Goal: Information Seeking & Learning: Learn about a topic

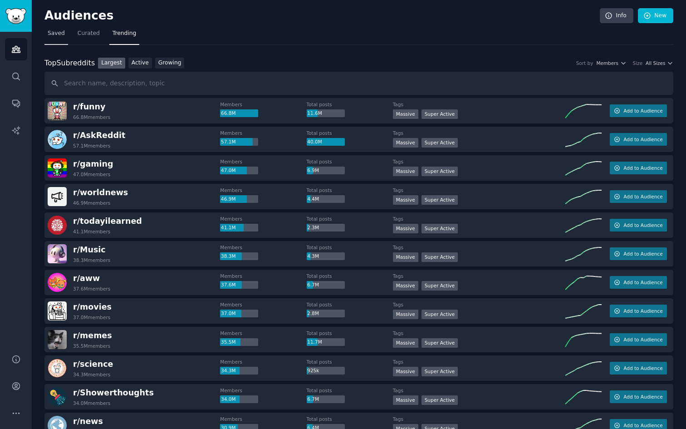
click at [51, 34] on span "Saved" at bounding box center [56, 33] width 17 height 8
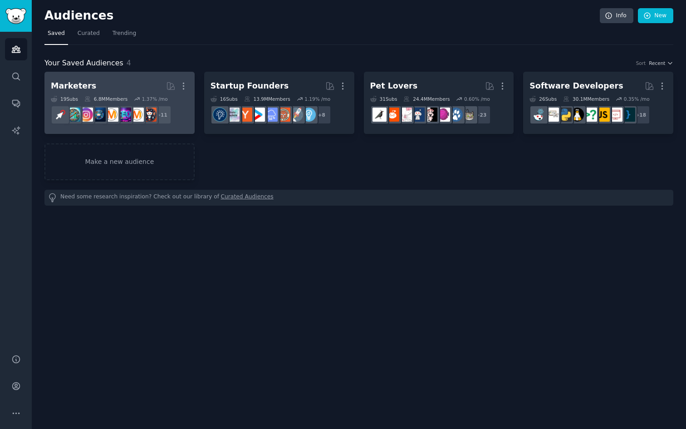
click at [131, 82] on h2 "Marketers More" at bounding box center [119, 86] width 137 height 16
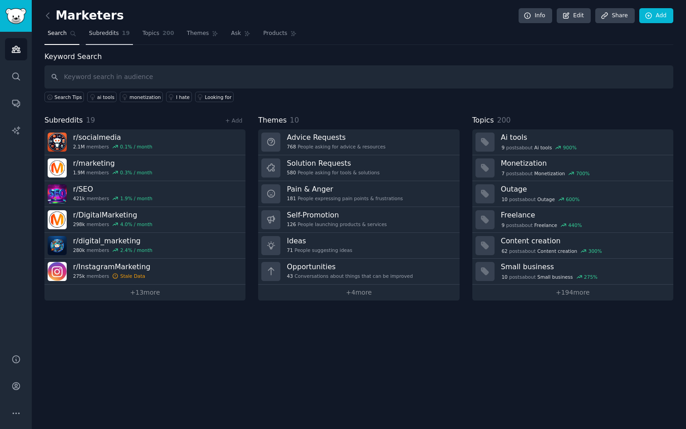
click at [116, 35] on span "Subreddits" at bounding box center [104, 33] width 30 height 8
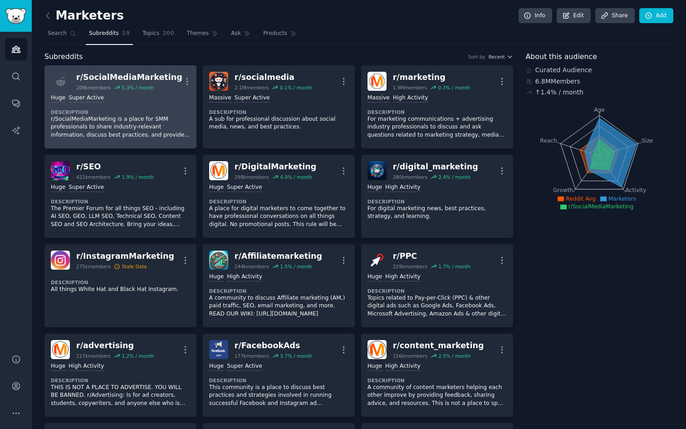
click at [135, 104] on div "Huge Super Active Description r/SocialMediaMarketing is a place for SMM profess…" at bounding box center [120, 116] width 139 height 51
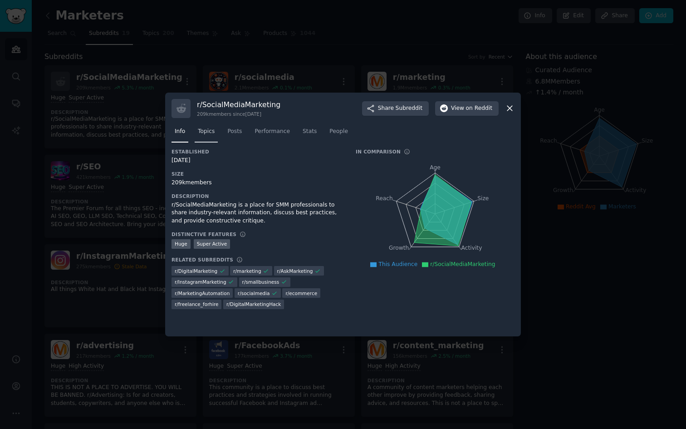
click at [214, 132] on span "Topics" at bounding box center [206, 131] width 17 height 8
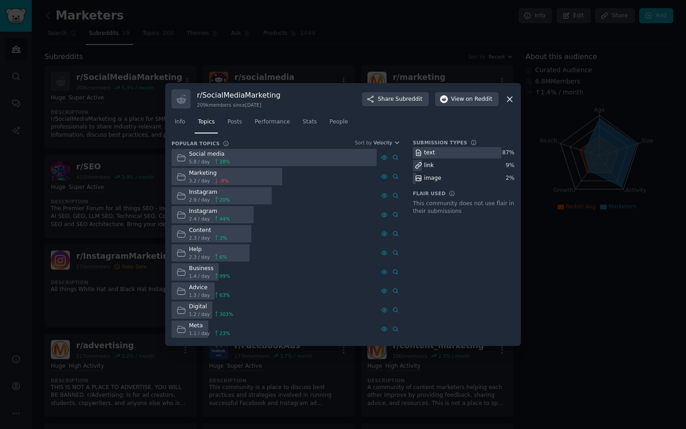
click at [229, 156] on div "Social media 5.8 / day 28 %" at bounding box center [202, 158] width 63 height 18
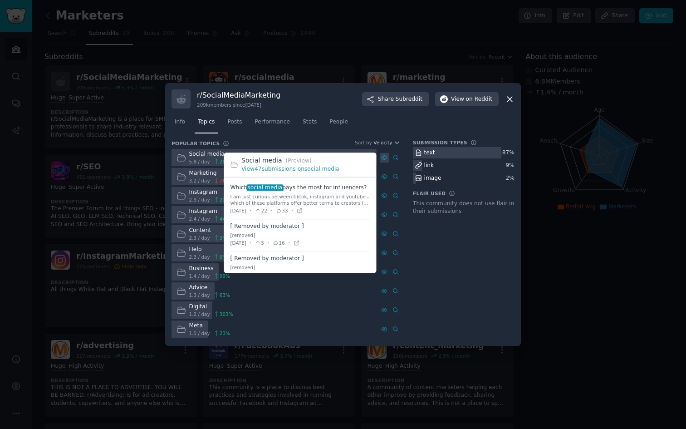
click at [381, 160] on icon at bounding box center [384, 157] width 6 height 6
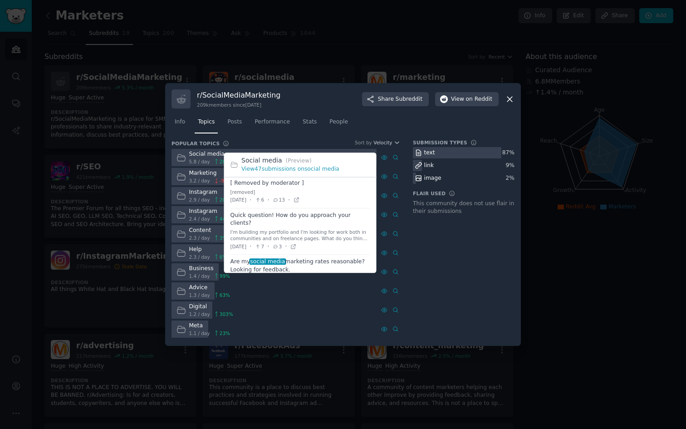
scroll to position [77, 0]
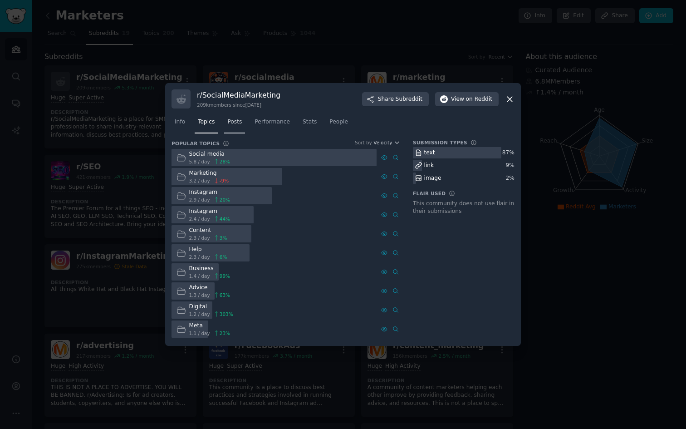
click at [234, 119] on span "Posts" at bounding box center [234, 122] width 15 height 8
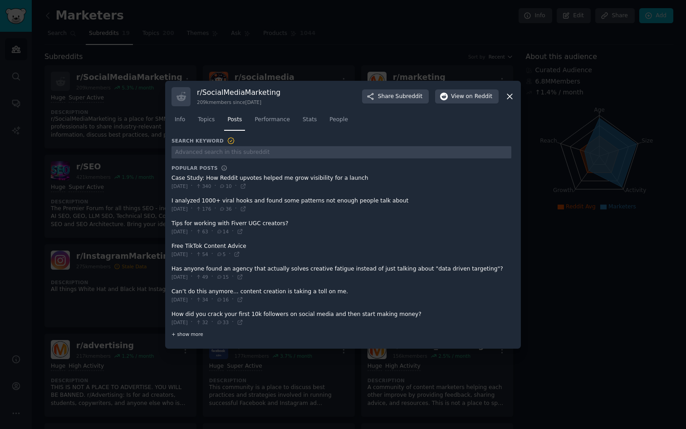
click at [193, 335] on span "+ show more" at bounding box center [187, 334] width 32 height 6
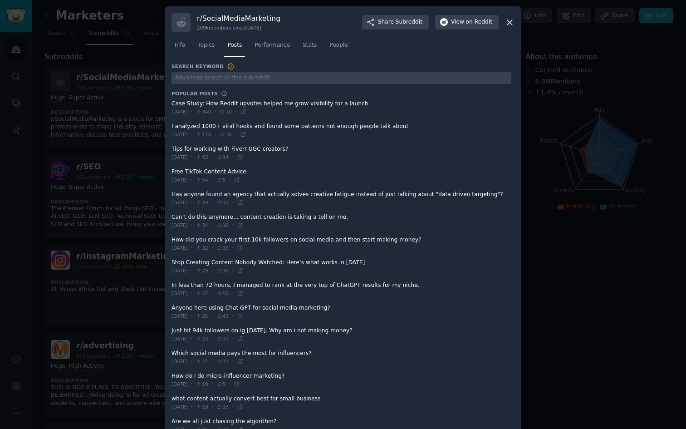
click at [511, 23] on icon at bounding box center [510, 23] width 10 height 10
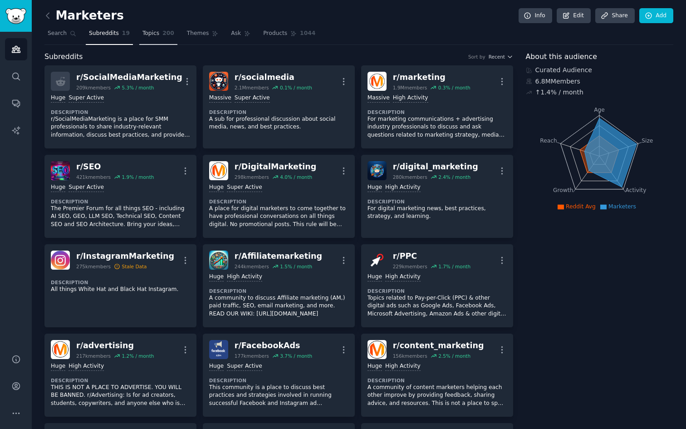
click at [173, 42] on link "Topics 200" at bounding box center [158, 35] width 38 height 19
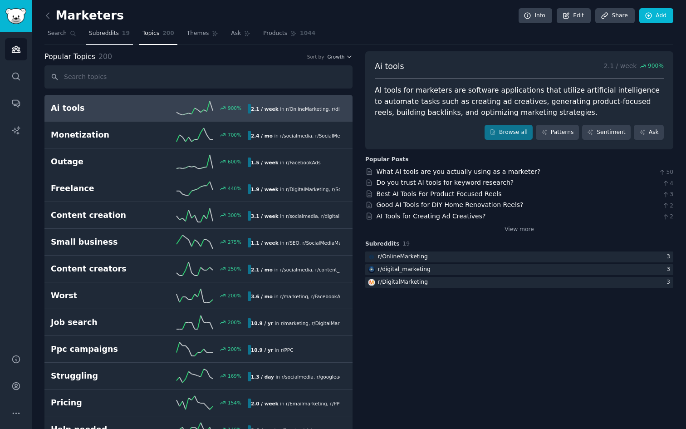
click at [119, 33] on link "Subreddits 19" at bounding box center [109, 35] width 47 height 19
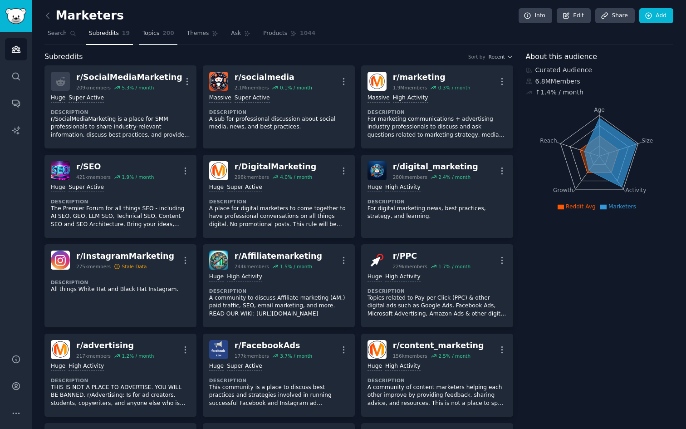
click at [159, 36] on link "Topics 200" at bounding box center [158, 35] width 38 height 19
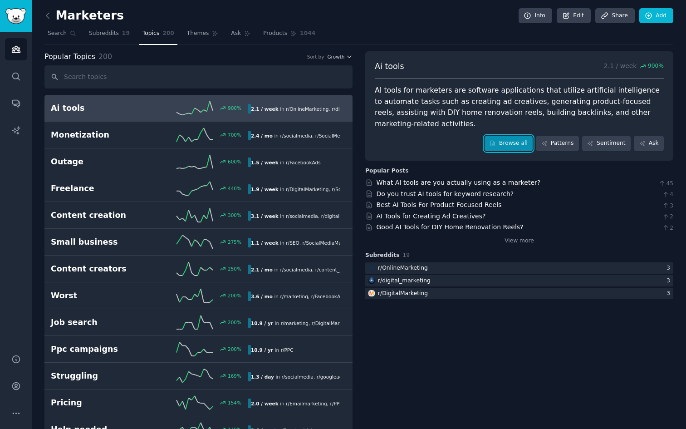
click at [493, 143] on icon at bounding box center [492, 143] width 6 height 6
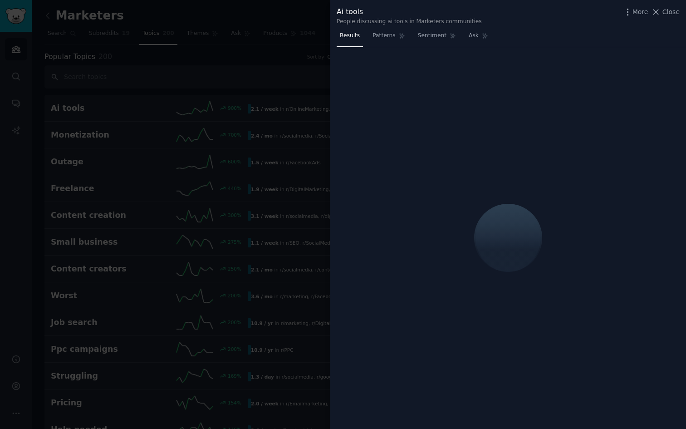
click at [292, 88] on div at bounding box center [343, 214] width 686 height 429
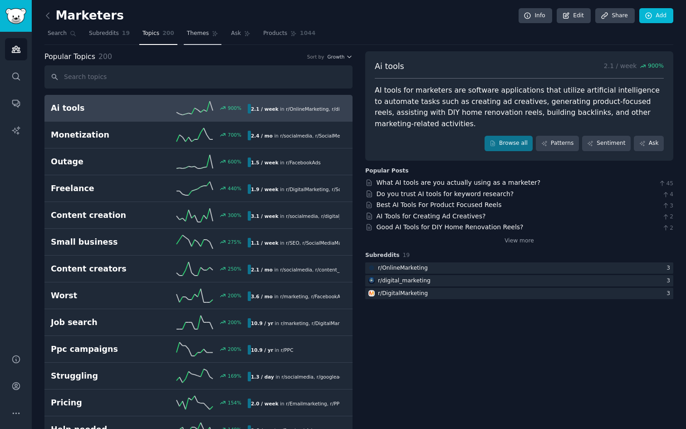
click at [212, 35] on icon at bounding box center [215, 33] width 6 height 6
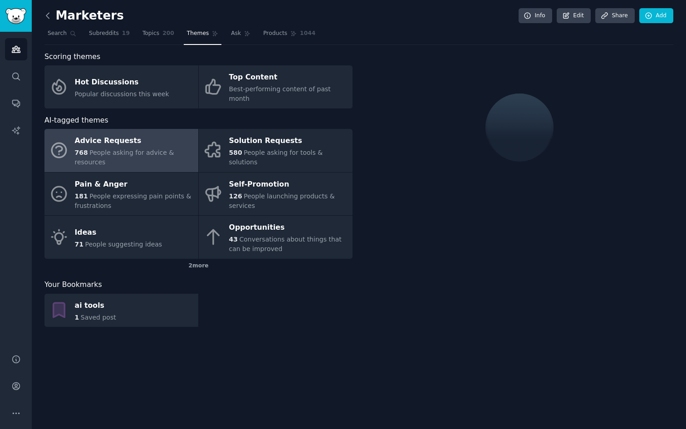
click at [50, 20] on icon at bounding box center [48, 16] width 10 height 10
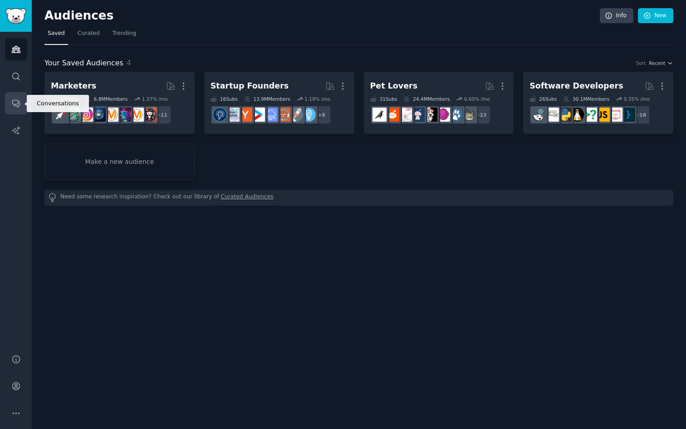
click at [20, 98] on link "Conversations" at bounding box center [16, 103] width 22 height 22
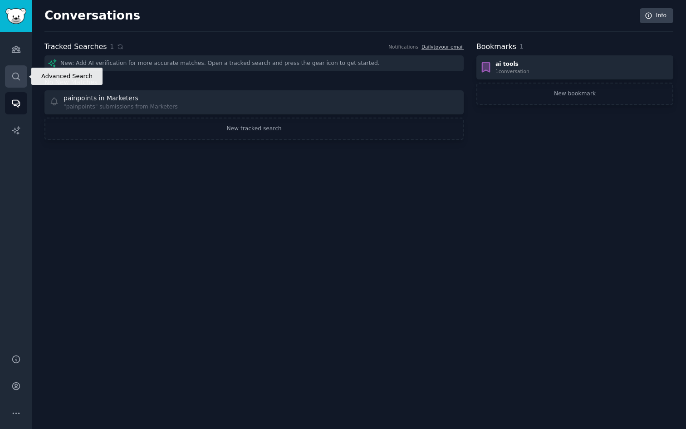
click at [14, 67] on link "Search" at bounding box center [16, 76] width 22 height 22
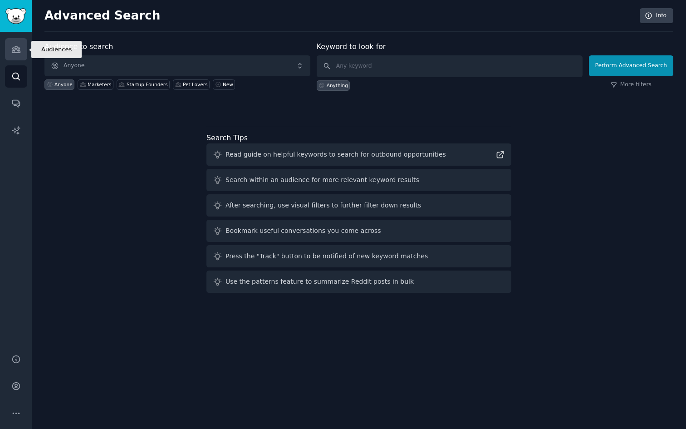
click at [14, 55] on link "Audiences" at bounding box center [16, 49] width 22 height 22
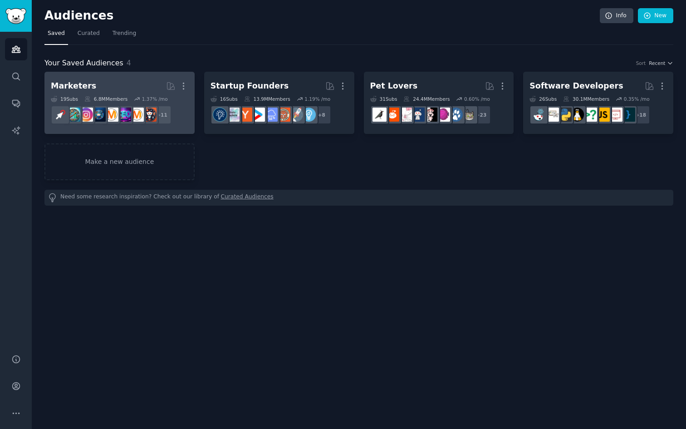
click at [94, 82] on h2 "Marketers More" at bounding box center [119, 86] width 137 height 16
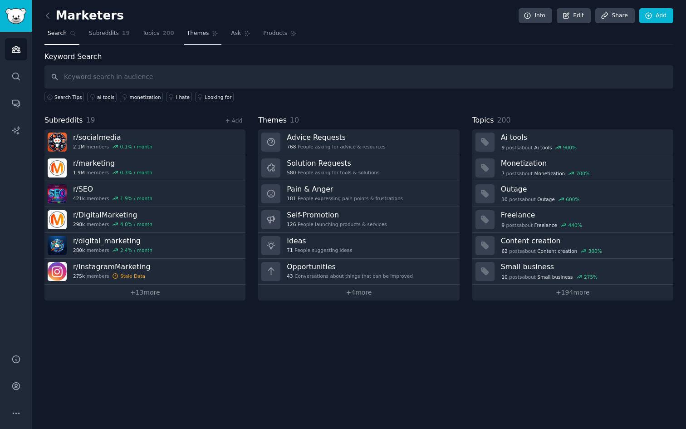
drag, startPoint x: 161, startPoint y: 32, endPoint x: 192, endPoint y: 31, distance: 30.4
click at [162, 32] on span "200" at bounding box center [168, 33] width 12 height 8
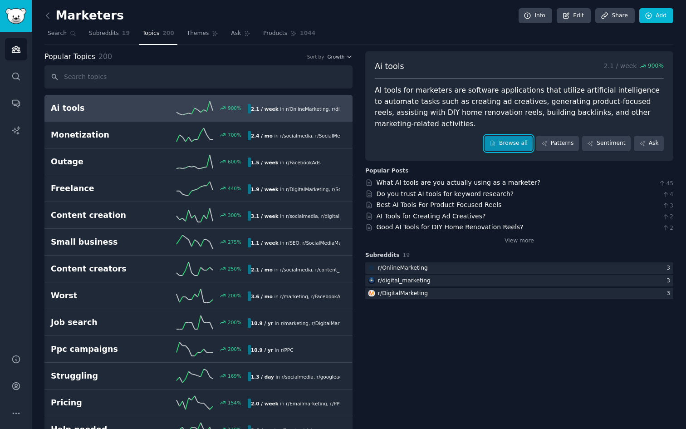
click at [503, 138] on link "Browse all" at bounding box center [508, 143] width 49 height 15
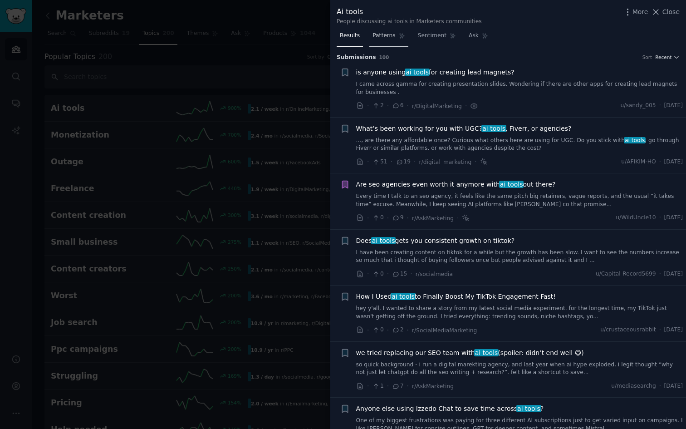
click at [390, 44] on link "Patterns" at bounding box center [388, 38] width 39 height 19
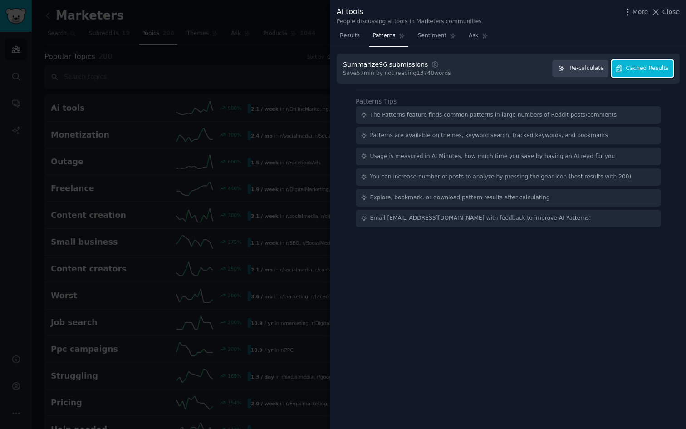
click at [620, 73] on button "Cached Results" at bounding box center [642, 69] width 62 height 18
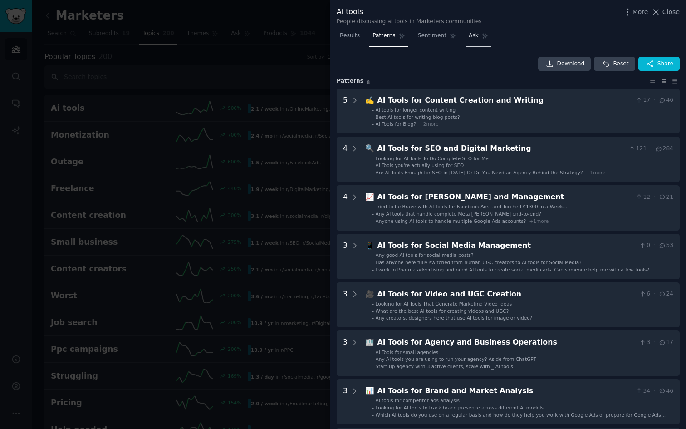
scroll to position [196, 0]
